Goal: Information Seeking & Learning: Find specific fact

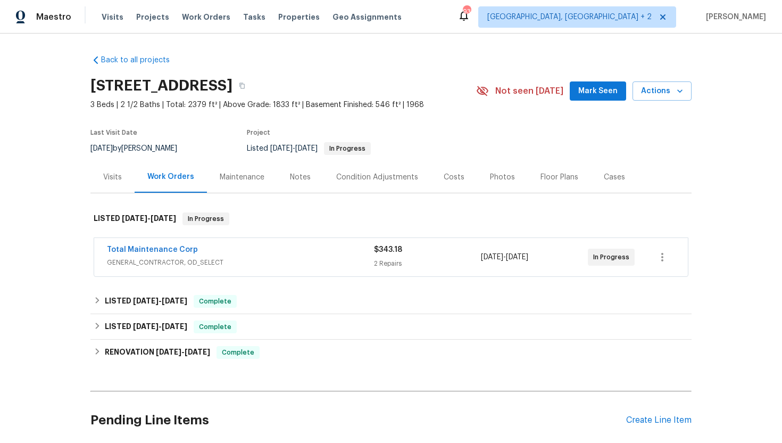
click at [283, 256] on div "Total Maintenance Corp" at bounding box center [240, 250] width 267 height 13
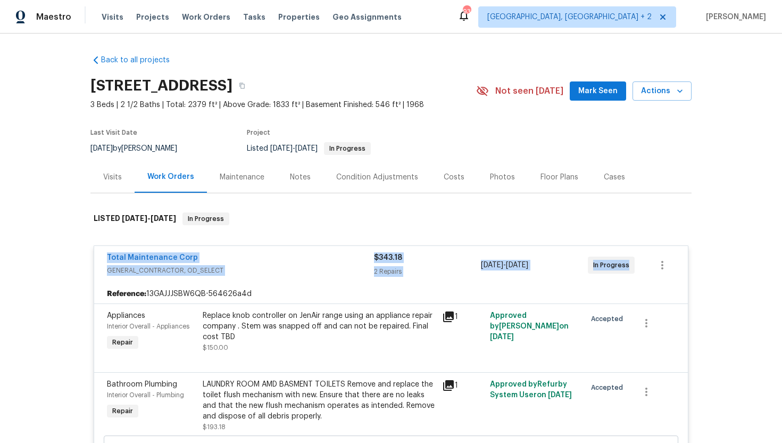
drag, startPoint x: 622, startPoint y: 270, endPoint x: 101, endPoint y: 258, distance: 521.1
click at [101, 257] on div "Total Maintenance Corp GENERAL_CONTRACTOR, OD_SELECT $343.18 2 Repairs 10/3/202…" at bounding box center [391, 265] width 594 height 38
copy div "Total Maintenance Corp GENERAL_CONTRACTOR, OD_SELECT $343.18 2 Repairs 10/3/202…"
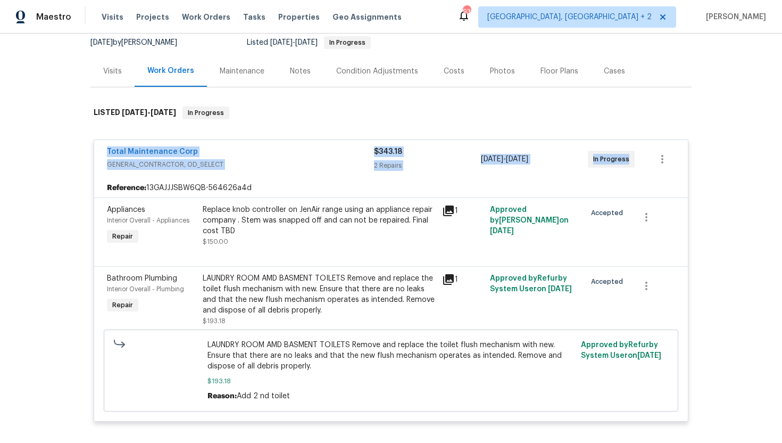
scroll to position [155, 0]
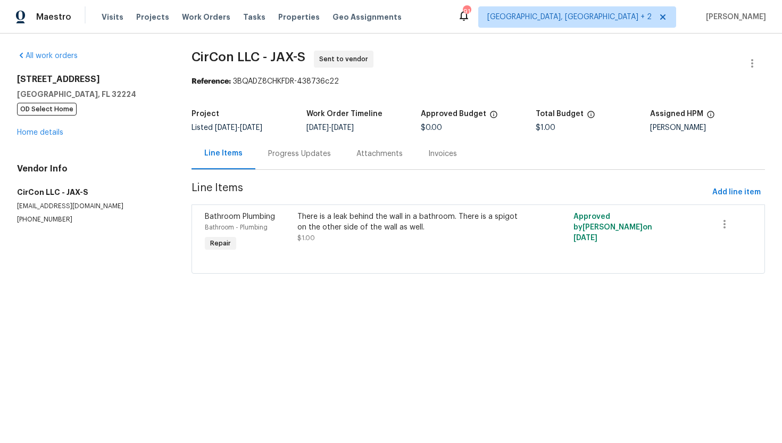
click at [278, 153] on div "Progress Updates" at bounding box center [299, 153] width 63 height 11
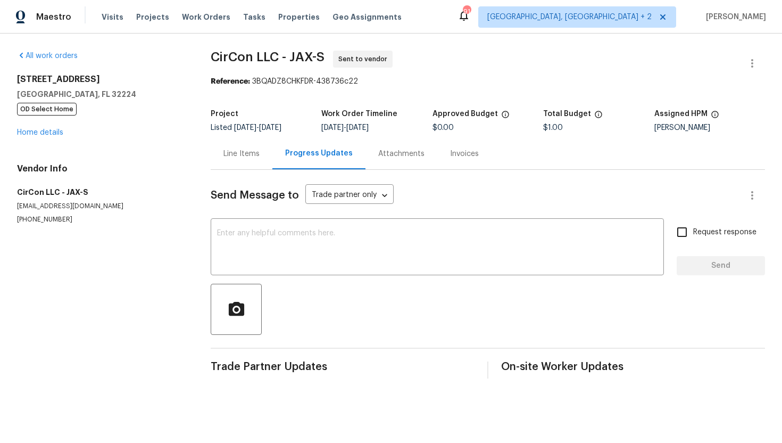
click at [236, 159] on div "Line Items" at bounding box center [242, 153] width 62 height 31
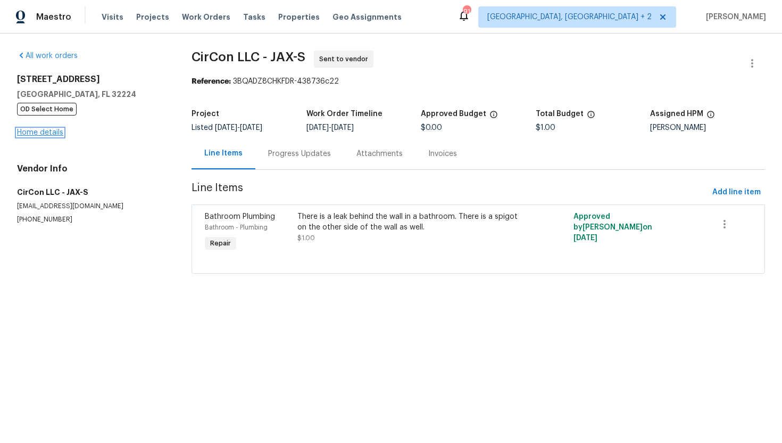
click at [42, 132] on link "Home details" at bounding box center [40, 132] width 46 height 7
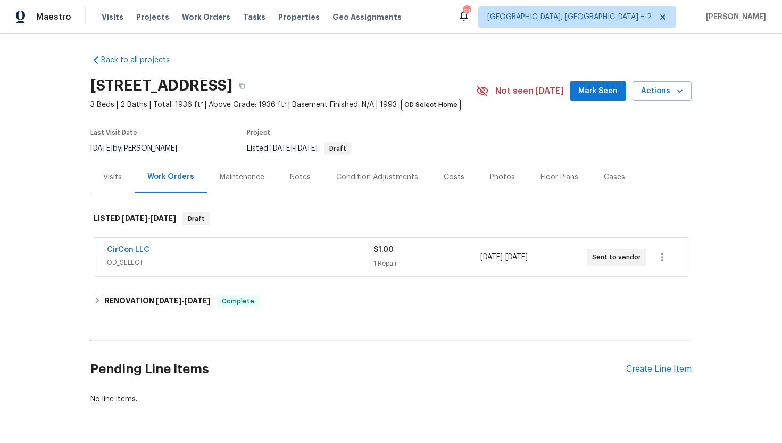
click at [186, 265] on span "OD_SELECT" at bounding box center [240, 262] width 267 height 11
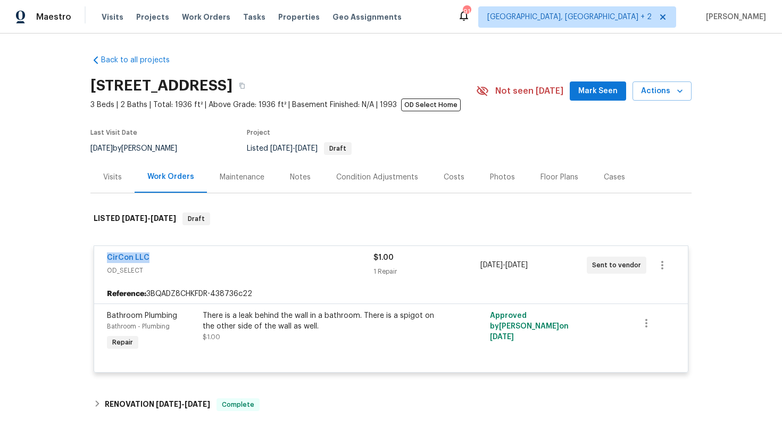
drag, startPoint x: 174, startPoint y: 259, endPoint x: 94, endPoint y: 256, distance: 80.4
click at [94, 256] on div "CirCon LLC OD_SELECT $1.00 1 Repair [DATE] - [DATE] Sent to vendor Reference: 3…" at bounding box center [391, 308] width 595 height 127
copy link "CirCon LLC"
drag, startPoint x: 636, startPoint y: 265, endPoint x: 100, endPoint y: 252, distance: 536.5
click at [100, 252] on div "CirCon LLC OD_SELECT $1.00 1 Repair [DATE] - [DATE] Sent to vendor" at bounding box center [391, 265] width 594 height 38
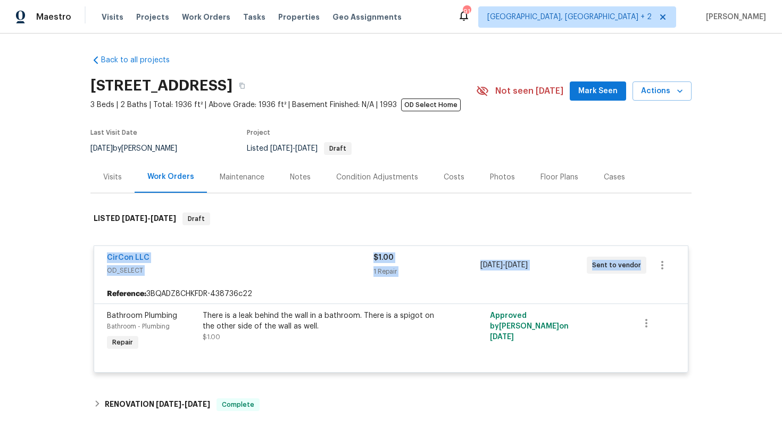
copy div "CirCon LLC OD_SELECT $1.00 1 Repair [DATE] - [DATE] Sent to vendor"
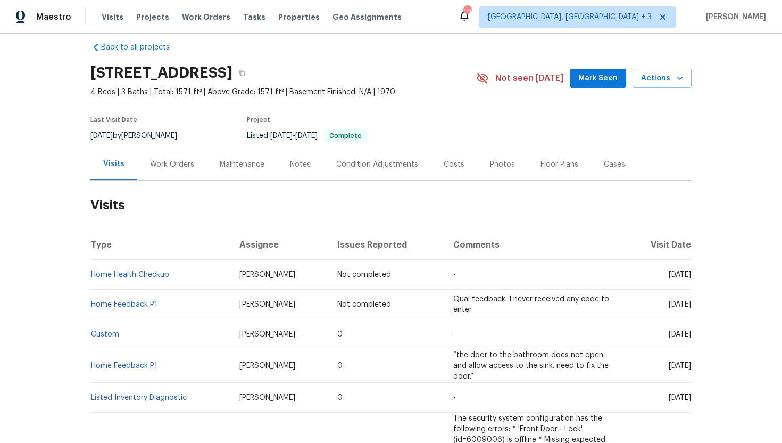
scroll to position [13, 0]
